Goal: Book appointment/travel/reservation

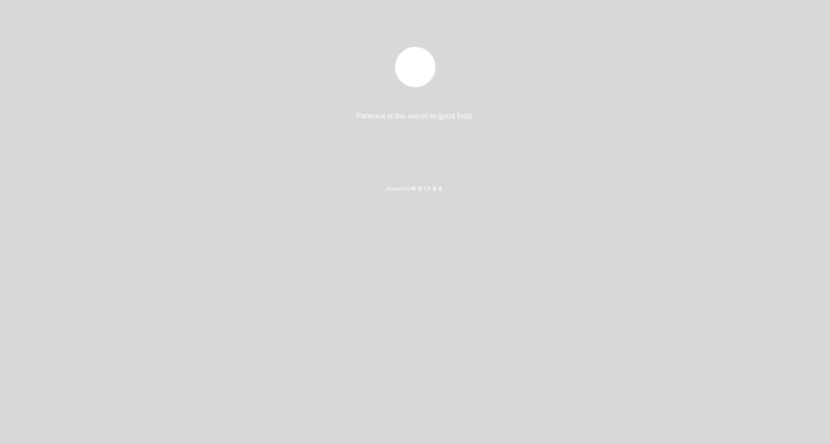
select select "es"
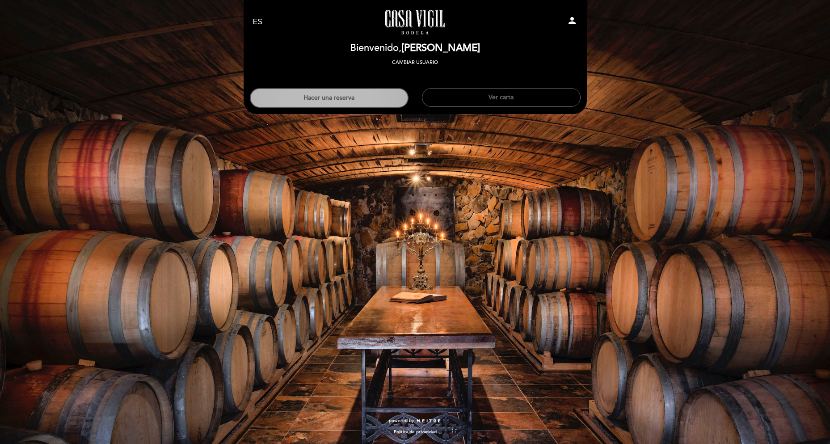
click at [348, 93] on button "Hacer una reserva" at bounding box center [329, 98] width 159 height 20
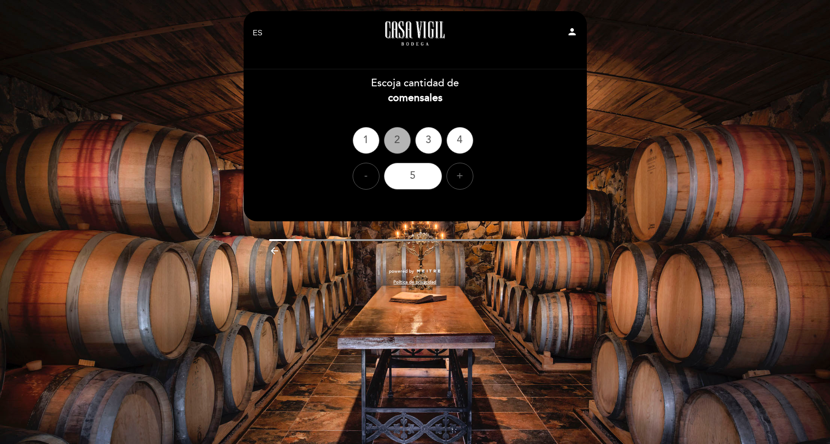
click at [396, 140] on div "2" at bounding box center [397, 140] width 27 height 27
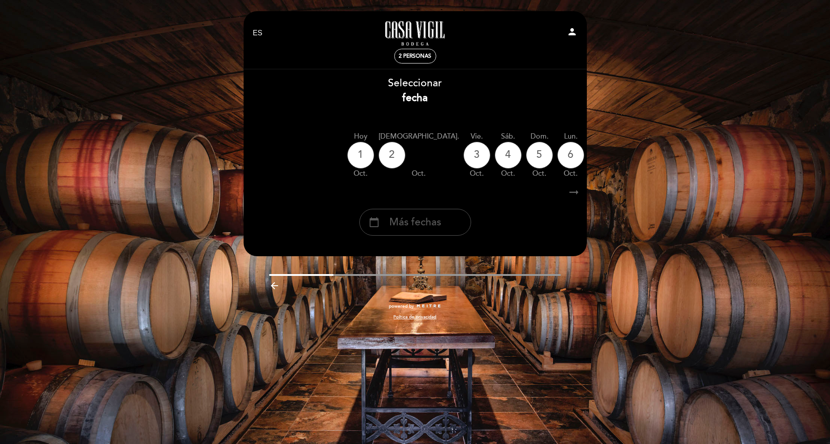
click at [424, 221] on span "Más fechas" at bounding box center [415, 222] width 52 height 15
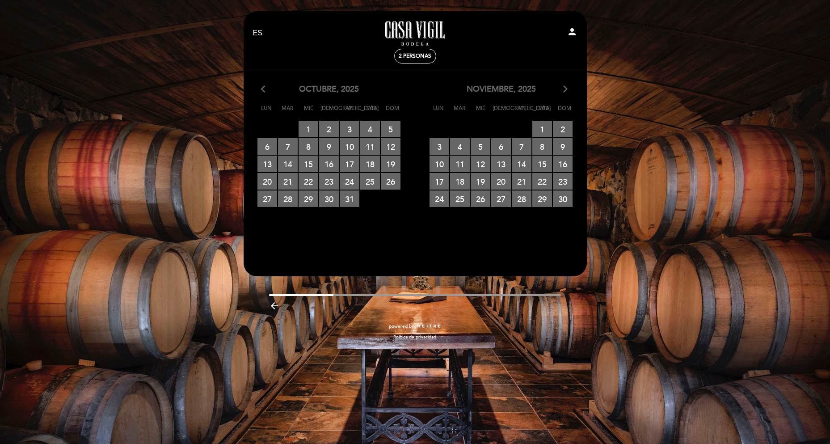
click at [563, 91] on icon "arrow_forward_ios" at bounding box center [565, 90] width 8 height 12
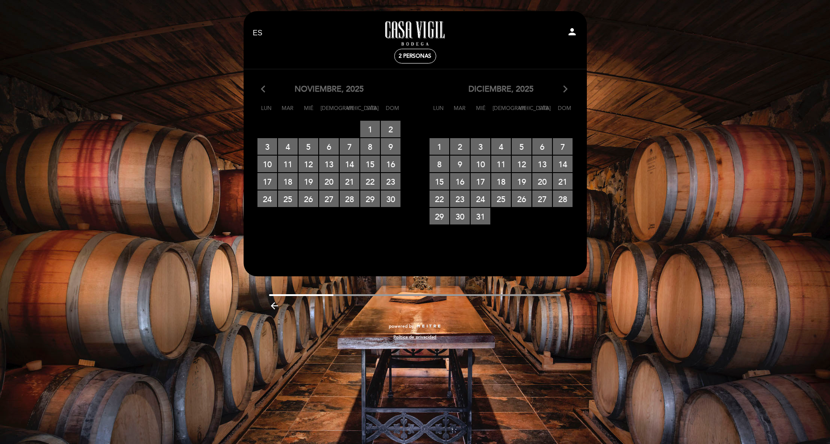
click at [564, 90] on icon "arrow_forward_ios" at bounding box center [565, 90] width 8 height 12
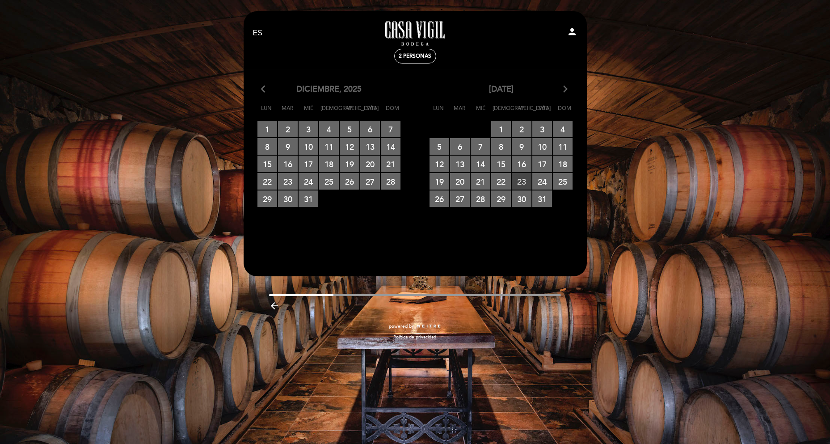
click at [522, 181] on span "23 RESERVAS DISPONIBLES" at bounding box center [522, 181] width 20 height 17
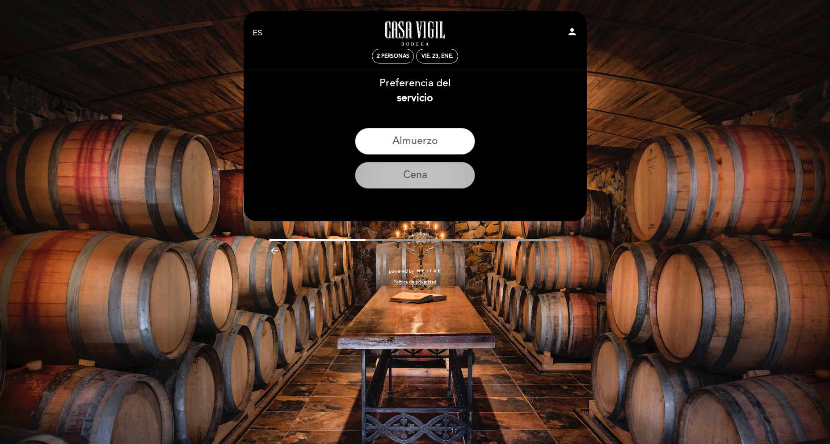
click at [412, 171] on button "Cena" at bounding box center [415, 175] width 120 height 27
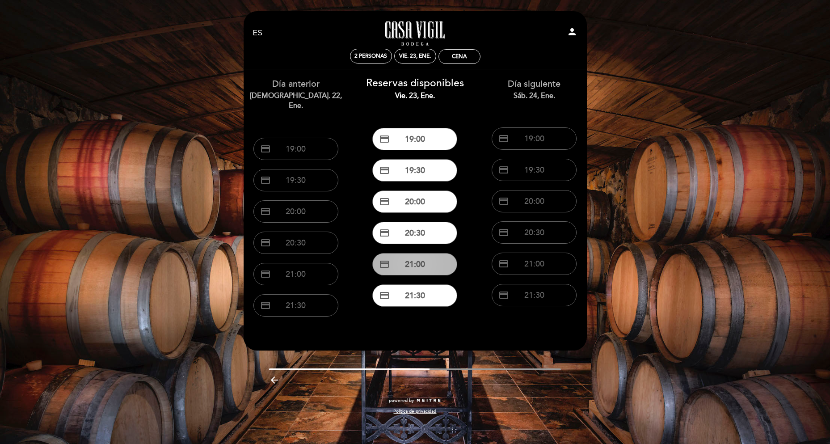
click at [414, 263] on button "credit_card 21:00" at bounding box center [414, 264] width 85 height 22
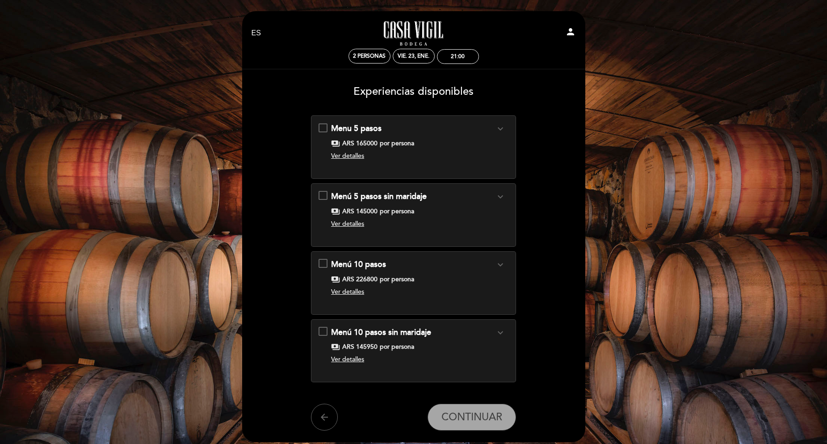
click at [500, 267] on icon "expand_more" at bounding box center [500, 264] width 11 height 11
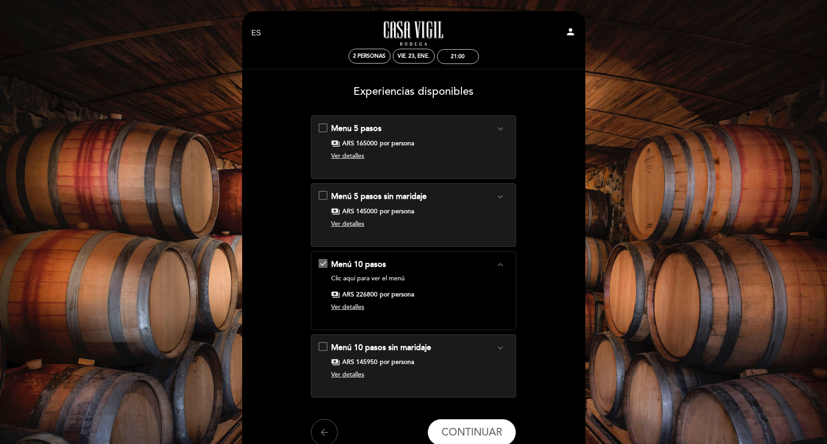
click at [500, 267] on icon "expand_less" at bounding box center [500, 264] width 11 height 11
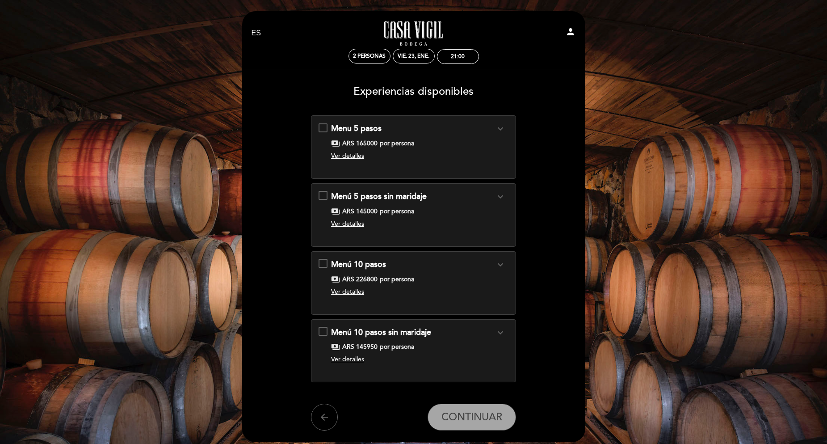
click at [354, 293] on span "Ver detalles" at bounding box center [347, 292] width 33 height 8
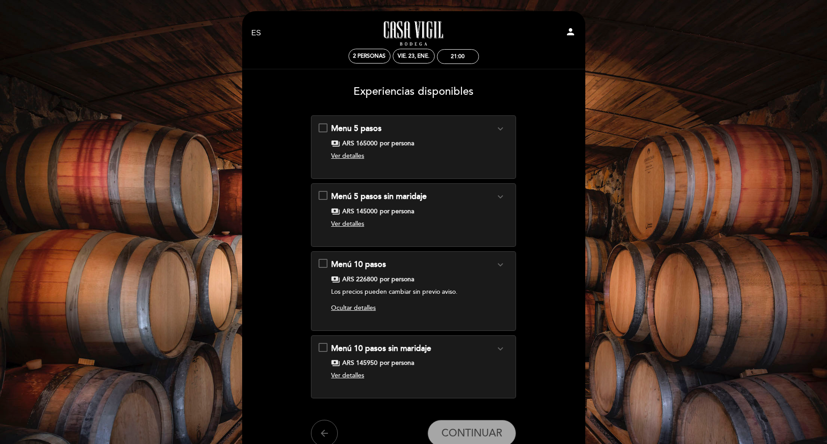
click at [362, 310] on span "Ocultar detalles" at bounding box center [353, 308] width 45 height 8
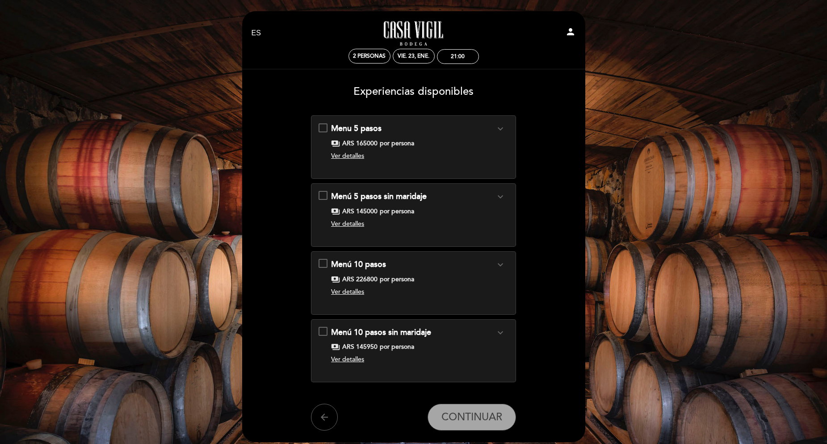
click at [324, 261] on div "Menú 10 pasos expand_more Clic aquí para ver el menú payments ARS 226800 por pe…" at bounding box center [414, 279] width 190 height 41
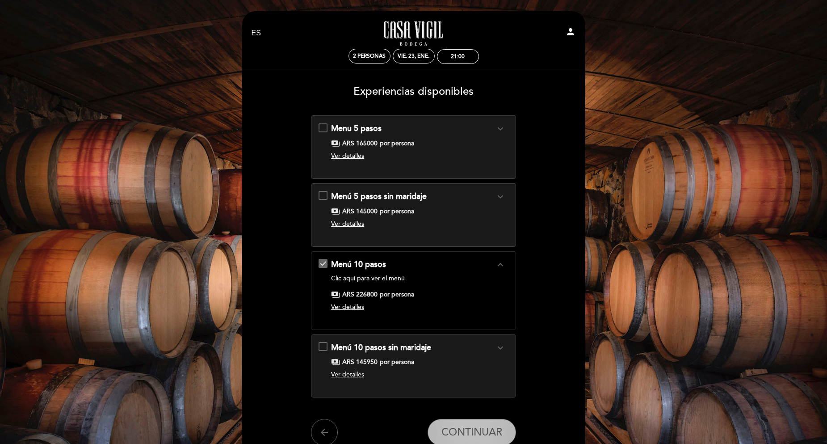
click at [451, 426] on span "CONTINUAR" at bounding box center [472, 432] width 61 height 13
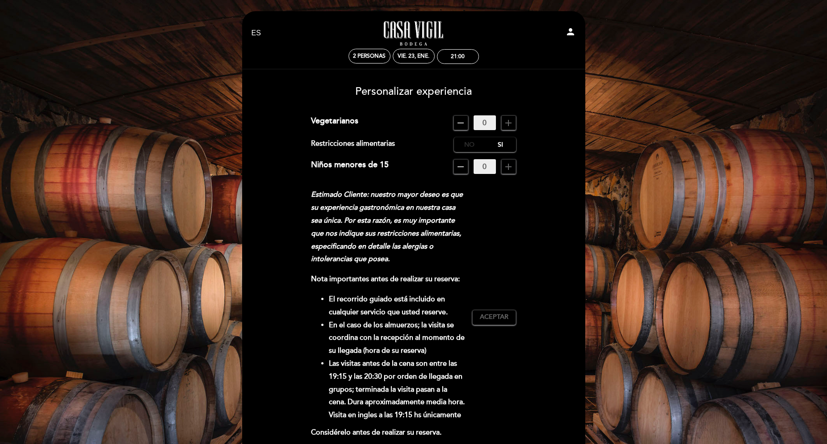
click at [470, 144] on label "No" at bounding box center [469, 144] width 31 height 15
click at [448, 56] on div "21:00" at bounding box center [458, 57] width 41 height 14
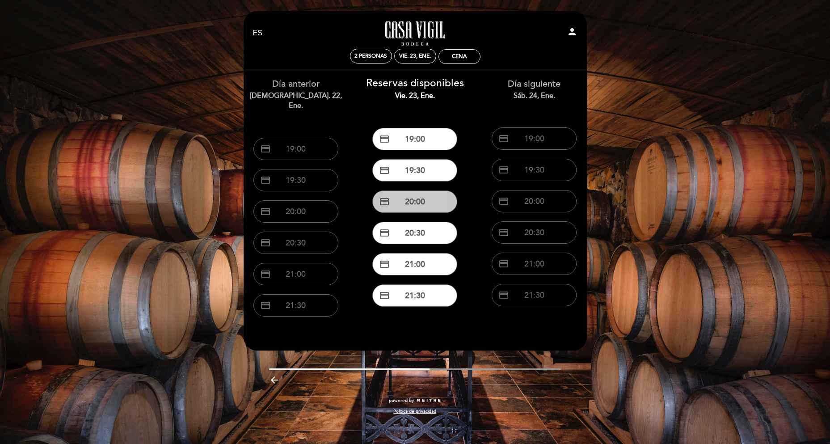
click at [410, 202] on button "credit_card 20:00" at bounding box center [414, 201] width 85 height 22
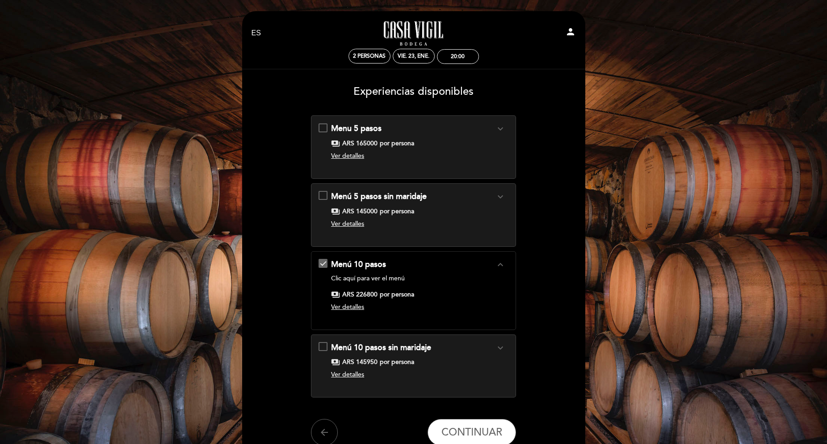
click at [415, 272] on div "Menú 10 pasos expand_less Clic aquí para ver el menú payments ARS 226800 por pe…" at bounding box center [414, 287] width 190 height 56
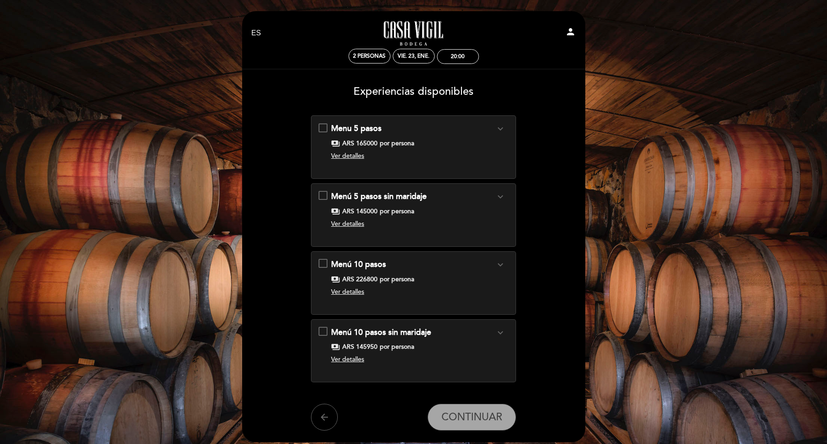
click at [394, 264] on div "Menú 10 pasos expand_more" at bounding box center [413, 265] width 164 height 12
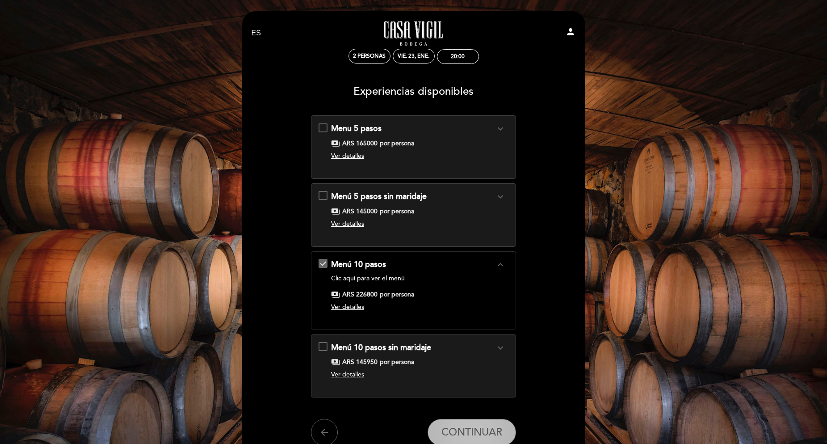
click at [454, 433] on span "CONTINUAR" at bounding box center [472, 432] width 61 height 13
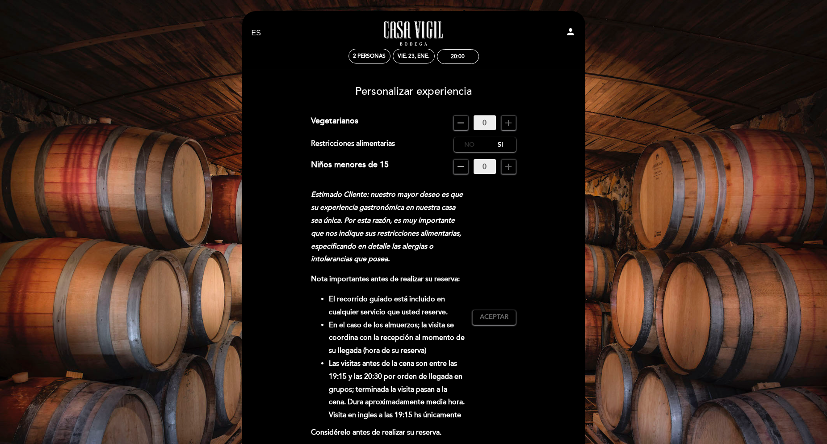
click at [464, 142] on label "No" at bounding box center [469, 144] width 31 height 15
click at [485, 317] on span "Aceptar" at bounding box center [494, 316] width 29 height 9
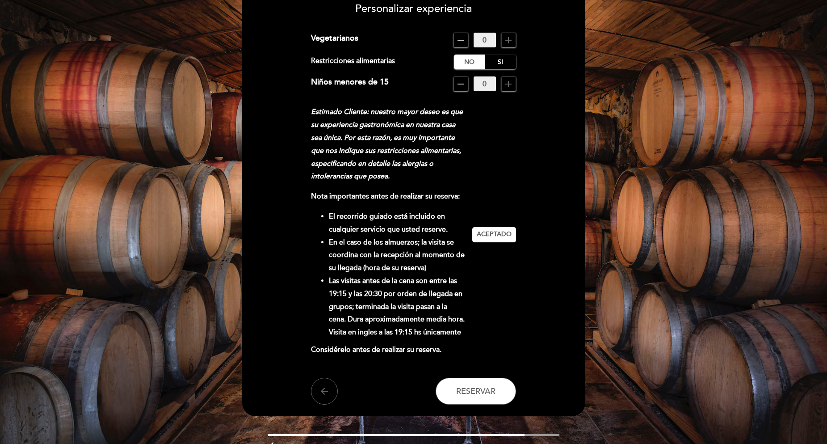
scroll to position [87, 0]
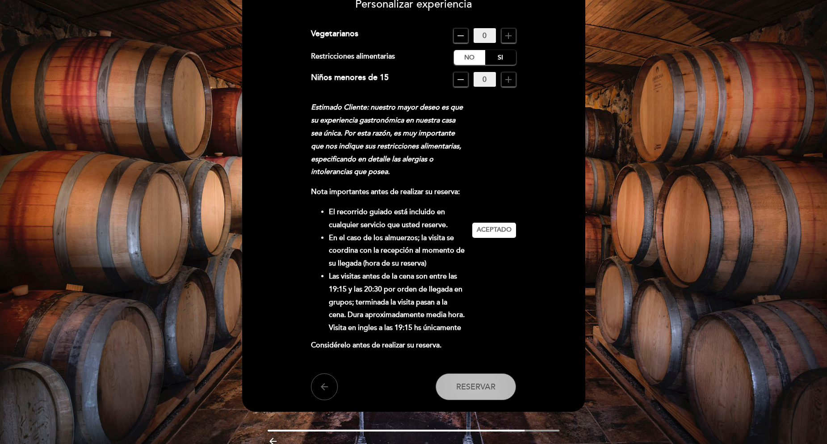
click at [478, 392] on button "Reservar" at bounding box center [476, 386] width 80 height 27
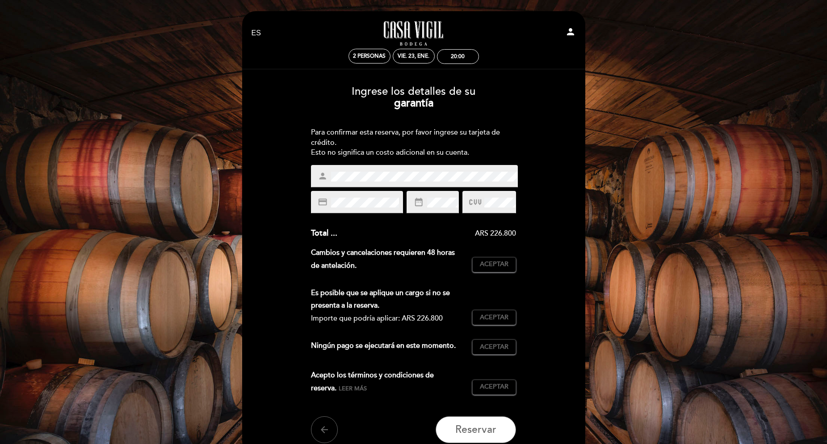
click at [473, 198] on icon at bounding box center [475, 202] width 12 height 15
click at [487, 269] on button "Aceptar Aceptado" at bounding box center [494, 264] width 44 height 15
click at [484, 315] on span "Aceptar" at bounding box center [494, 317] width 29 height 9
click at [493, 347] on span "Aceptar" at bounding box center [494, 346] width 29 height 9
click at [483, 386] on span "Aceptar" at bounding box center [494, 386] width 29 height 9
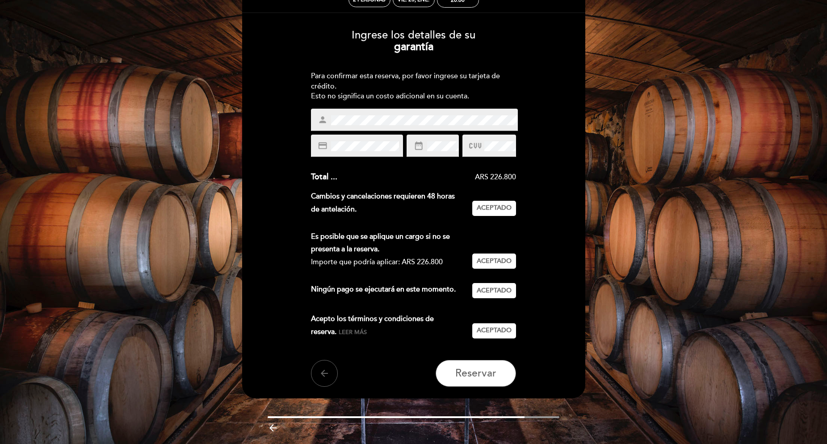
scroll to position [84, 0]
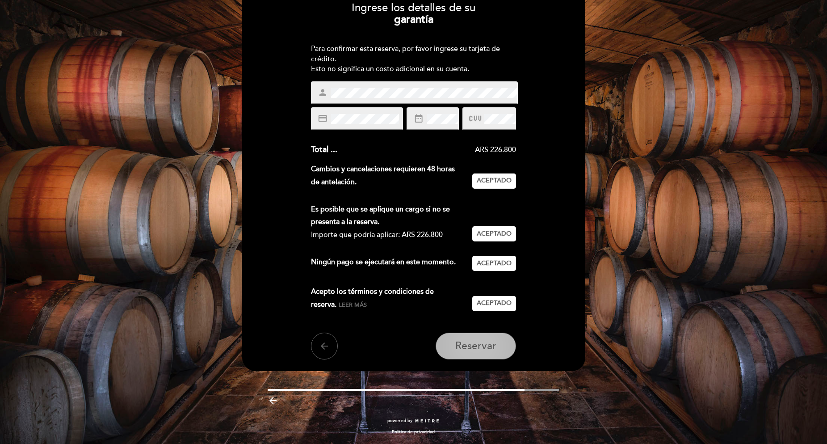
click at [471, 346] on span "Reservar" at bounding box center [475, 346] width 41 height 13
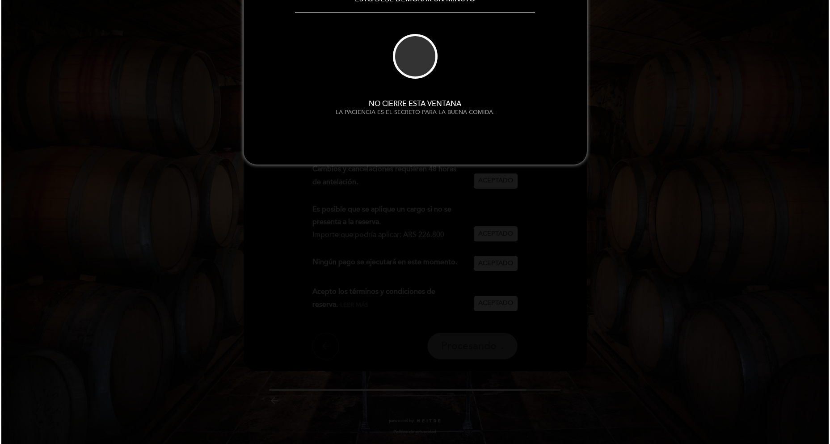
scroll to position [0, 0]
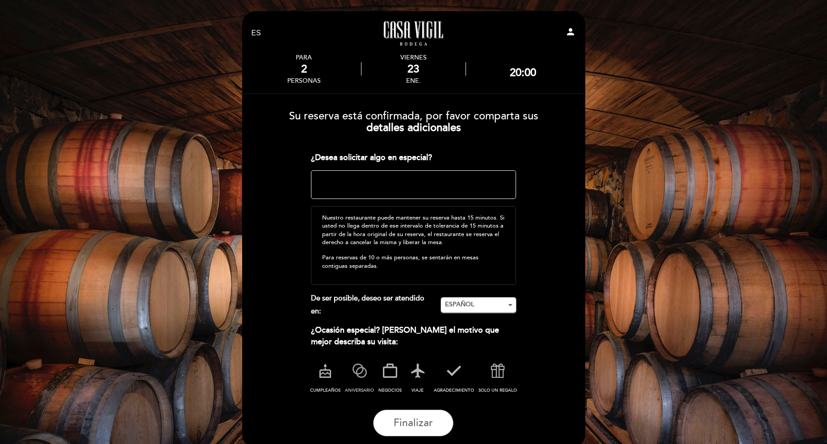
click at [356, 377] on icon at bounding box center [359, 370] width 23 height 23
click at [468, 304] on span "ESPAÑOL" at bounding box center [478, 304] width 67 height 9
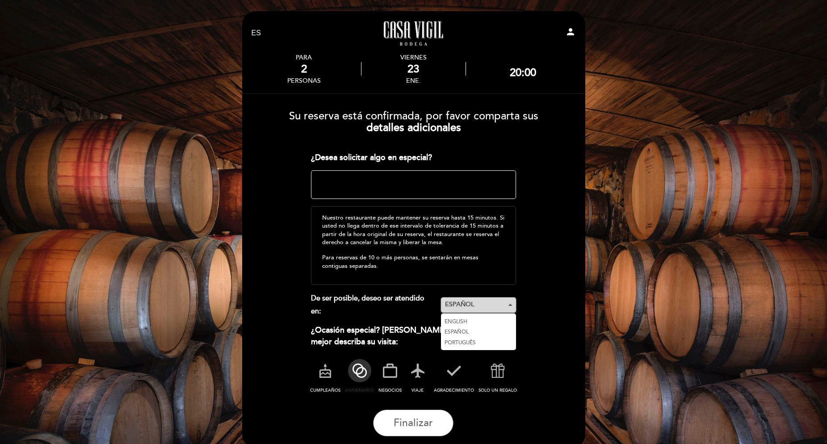
click at [469, 304] on span "ESPAÑOL" at bounding box center [478, 304] width 67 height 9
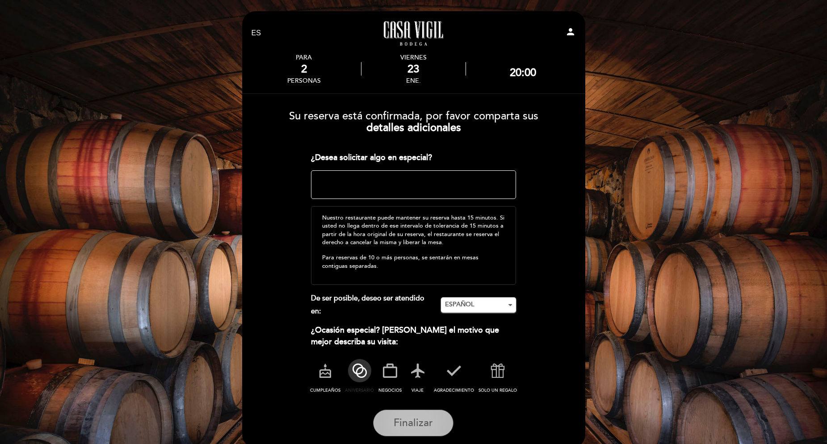
click at [414, 428] on span "Finalizar" at bounding box center [413, 423] width 39 height 13
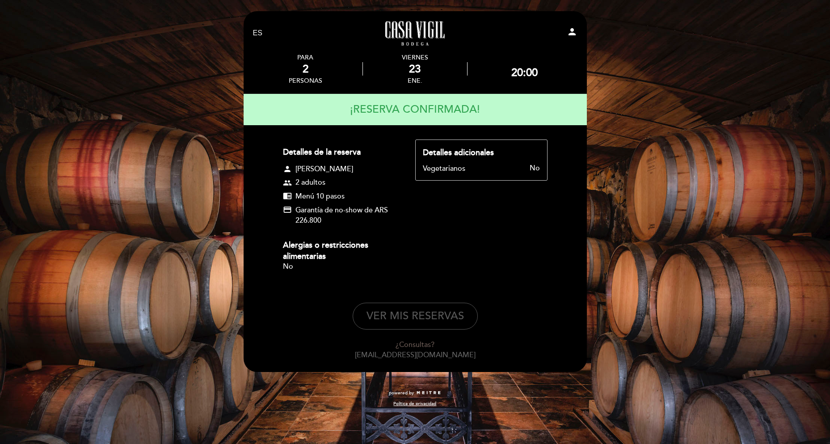
click at [416, 312] on button "VER MIS RESERVAS" at bounding box center [415, 316] width 125 height 27
select select "es"
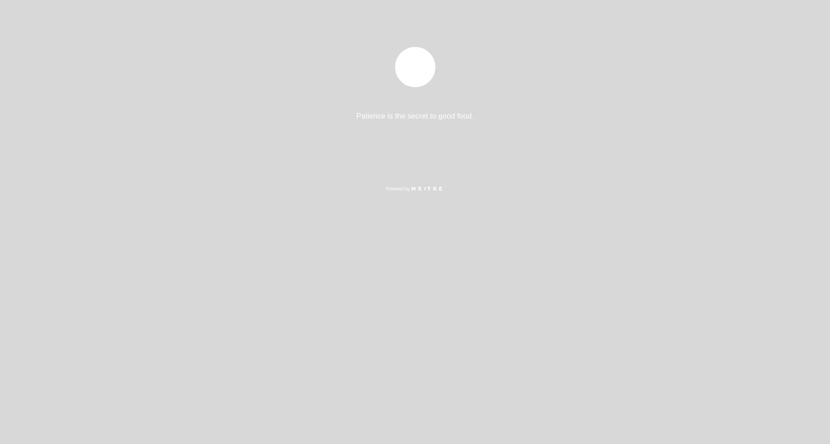
select select "es"
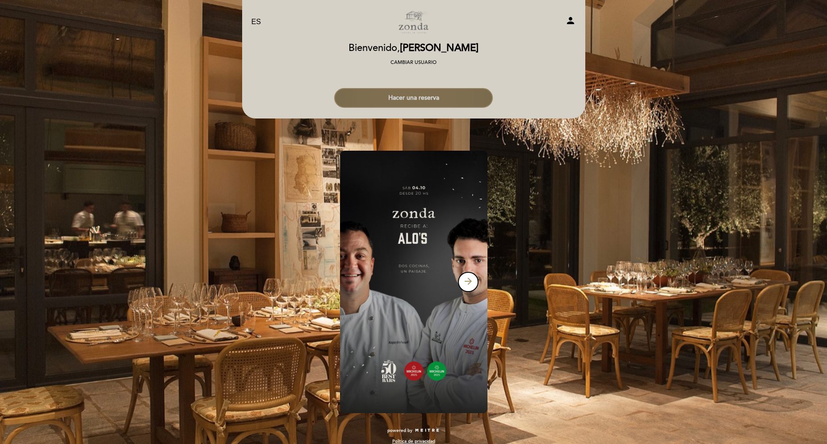
click at [392, 96] on button "Hacer una reserva" at bounding box center [413, 98] width 159 height 20
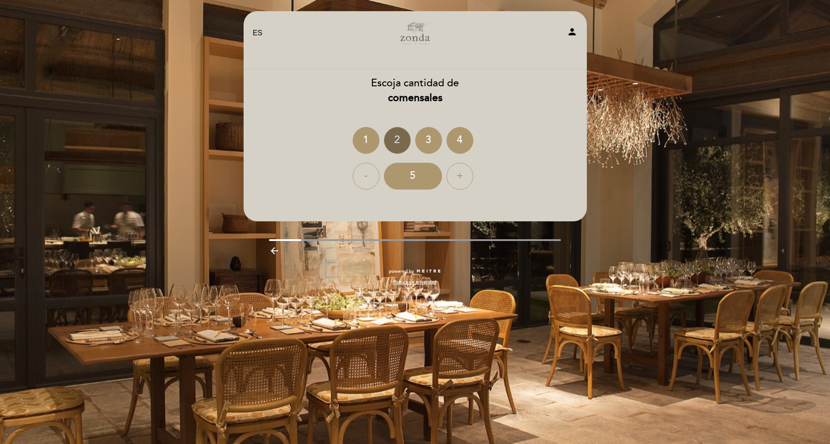
click at [397, 135] on div "2" at bounding box center [397, 140] width 27 height 27
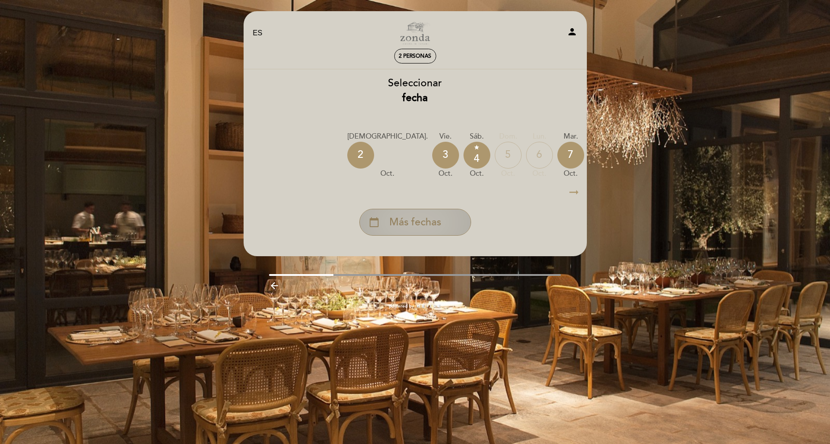
click at [419, 222] on span "Más fechas" at bounding box center [415, 222] width 52 height 15
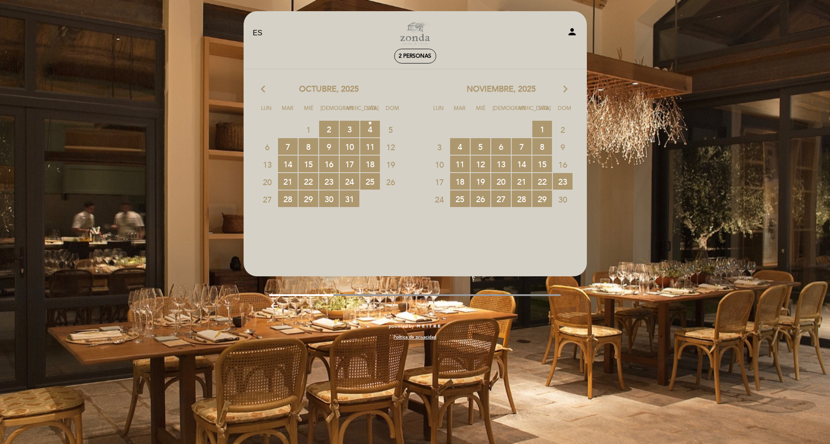
click at [562, 86] on icon "arrow_forward_ios" at bounding box center [565, 90] width 8 height 12
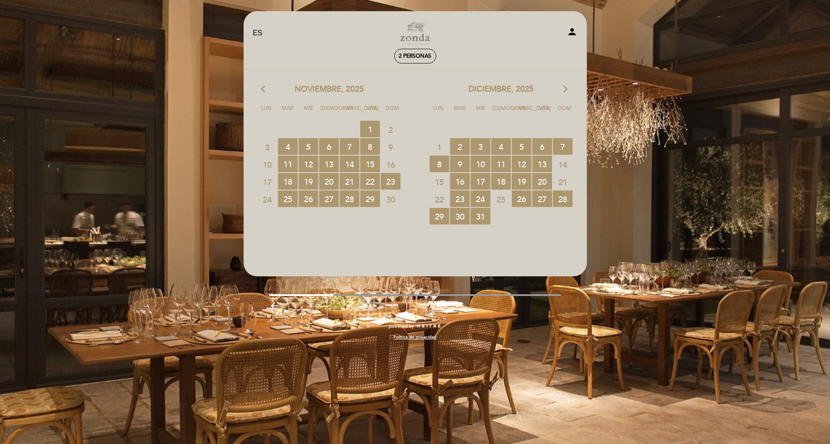
click at [562, 86] on icon "arrow_forward_ios" at bounding box center [565, 90] width 8 height 12
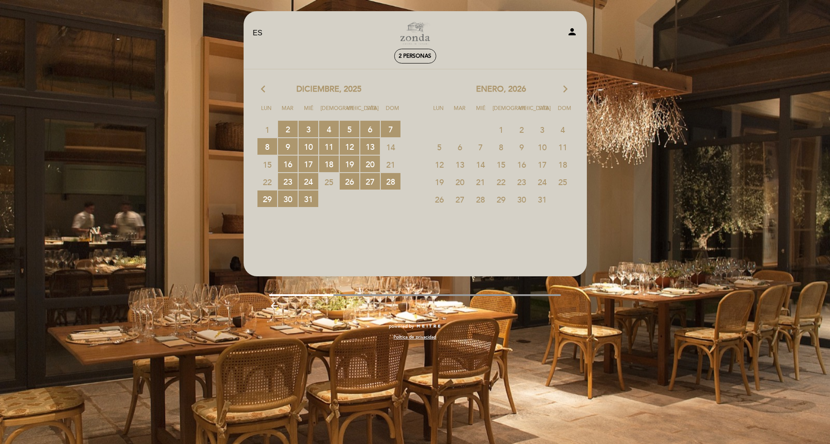
click at [540, 184] on span "24" at bounding box center [542, 181] width 20 height 17
click at [543, 182] on span "24" at bounding box center [542, 181] width 20 height 17
